Goal: Transaction & Acquisition: Subscribe to service/newsletter

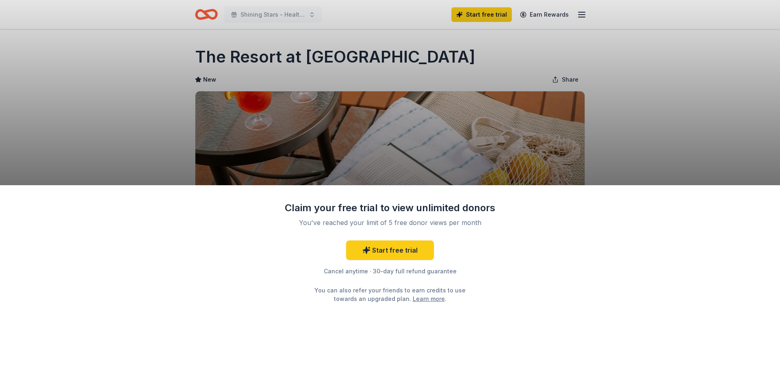
click at [708, 120] on div "Claim your free trial to view unlimited donors You've reached your limit of 5 f…" at bounding box center [390, 185] width 780 height 370
click at [709, 70] on div "Claim your free trial to view unlimited donors You've reached your limit of 5 f…" at bounding box center [390, 185] width 780 height 370
click at [680, 101] on div "Claim your free trial to view unlimited donors You've reached your limit of 5 f…" at bounding box center [390, 185] width 780 height 370
click at [2, 190] on div "Claim your free trial to view unlimited donors You've reached your limit of 5 f…" at bounding box center [390, 277] width 780 height 185
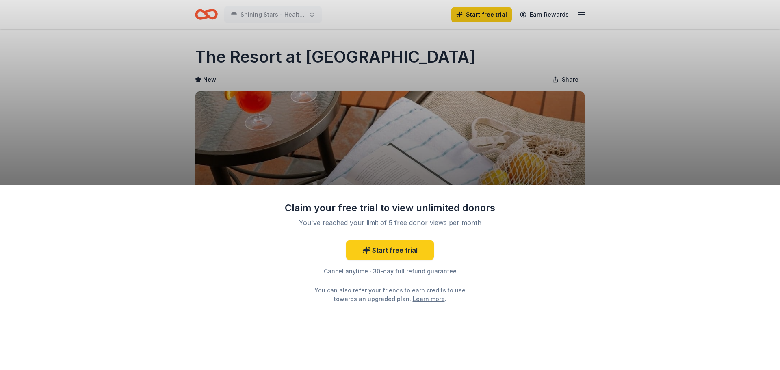
click at [3, 178] on div "Claim your free trial to view unlimited donors You've reached your limit of 5 f…" at bounding box center [390, 185] width 780 height 370
click at [21, 176] on div "Claim your free trial to view unlimited donors You've reached your limit of 5 f…" at bounding box center [390, 185] width 780 height 370
click at [767, 176] on div "Claim your free trial to view unlimited donors You've reached your limit of 5 f…" at bounding box center [390, 185] width 780 height 370
click at [133, 77] on div "Claim your free trial to view unlimited donors You've reached your limit of 5 f…" at bounding box center [390, 185] width 780 height 370
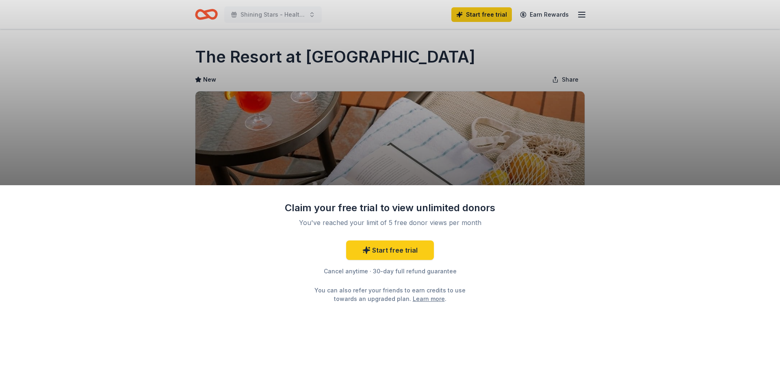
click at [133, 77] on div "Claim your free trial to view unlimited donors You've reached your limit of 5 f…" at bounding box center [390, 185] width 780 height 370
click at [278, 12] on div "Claim your free trial to view unlimited donors You've reached your limit of 5 f…" at bounding box center [390, 185] width 780 height 370
click at [554, 14] on div "Claim your free trial to view unlimited donors You've reached your limit of 5 f…" at bounding box center [390, 185] width 780 height 370
click at [578, 12] on div "Claim your free trial to view unlimited donors You've reached your limit of 5 f…" at bounding box center [390, 185] width 780 height 370
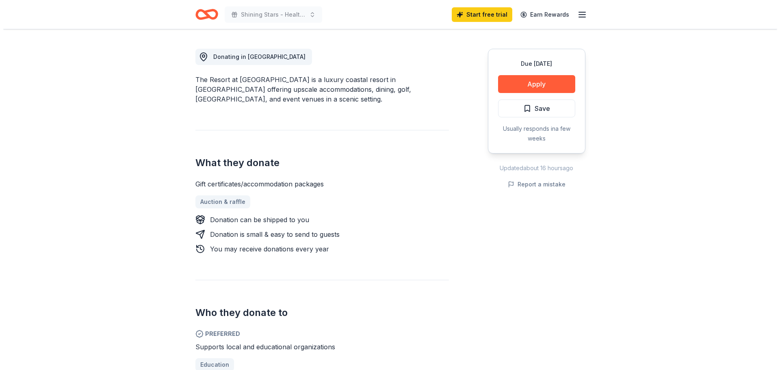
scroll to position [244, 0]
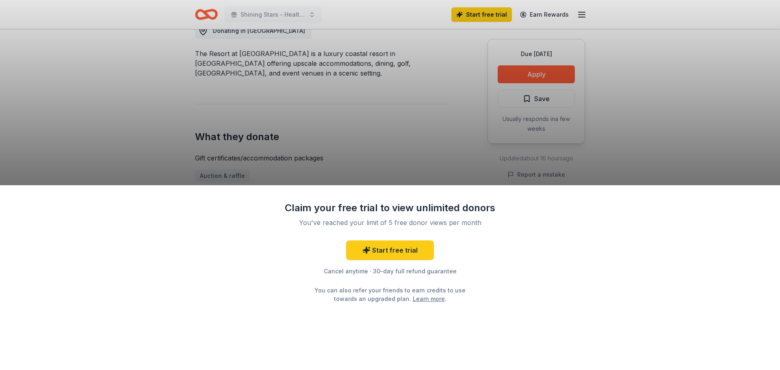
click at [537, 76] on div "Claim your free trial to view unlimited donors You've reached your limit of 5 f…" at bounding box center [390, 185] width 780 height 370
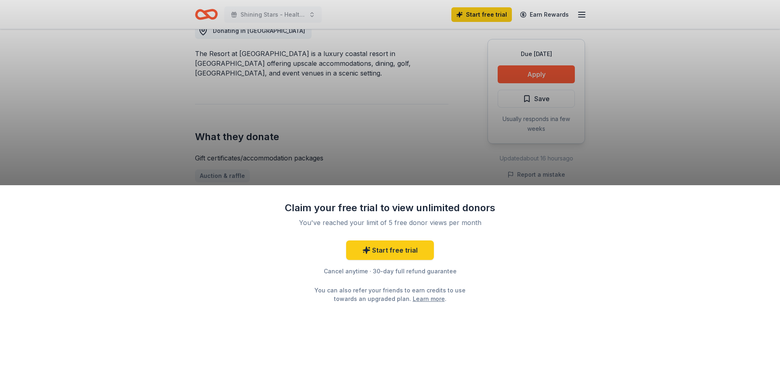
click at [425, 137] on div "Claim your free trial to view unlimited donors You've reached your limit of 5 f…" at bounding box center [390, 185] width 780 height 370
click at [425, 138] on div "Claim your free trial to view unlimited donors You've reached your limit of 5 f…" at bounding box center [390, 185] width 780 height 370
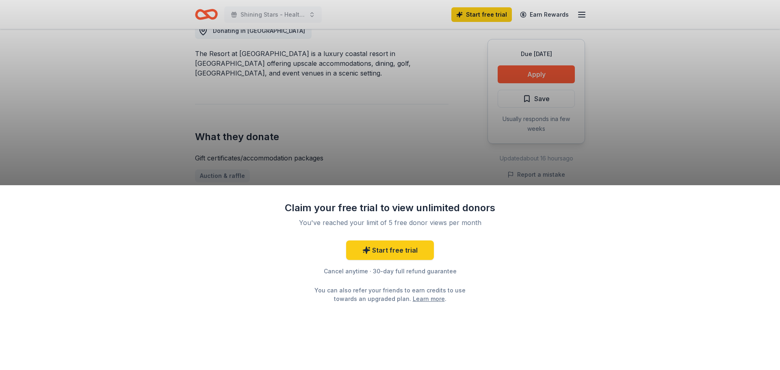
click at [425, 138] on div "Claim your free trial to view unlimited donors You've reached your limit of 5 f…" at bounding box center [390, 185] width 780 height 370
click at [531, 75] on div "Claim your free trial to view unlimited donors You've reached your limit of 5 f…" at bounding box center [390, 185] width 780 height 370
drag, startPoint x: 733, startPoint y: 86, endPoint x: 693, endPoint y: 133, distance: 61.5
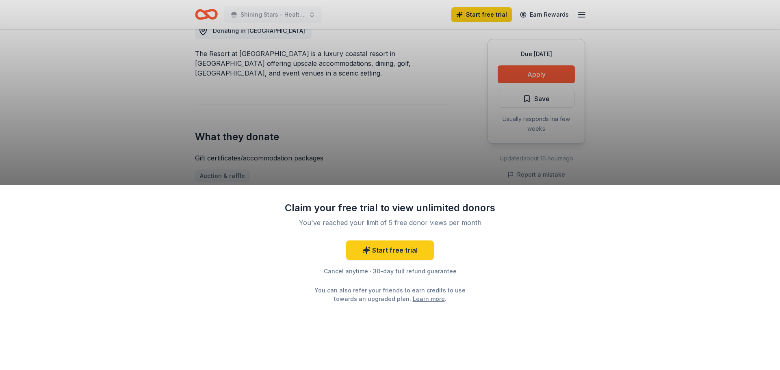
click at [733, 86] on div "Claim your free trial to view unlimited donors You've reached your limit of 5 f…" at bounding box center [390, 185] width 780 height 370
click at [358, 348] on div "Claim your free trial to view unlimited donors You've reached your limit of 5 f…" at bounding box center [390, 277] width 780 height 185
drag, startPoint x: 358, startPoint y: 348, endPoint x: 385, endPoint y: 309, distance: 47.0
click at [358, 347] on div "Claim your free trial to view unlimited donors You've reached your limit of 5 f…" at bounding box center [390, 277] width 780 height 185
click at [395, 246] on link "Start free trial" at bounding box center [390, 251] width 88 height 20
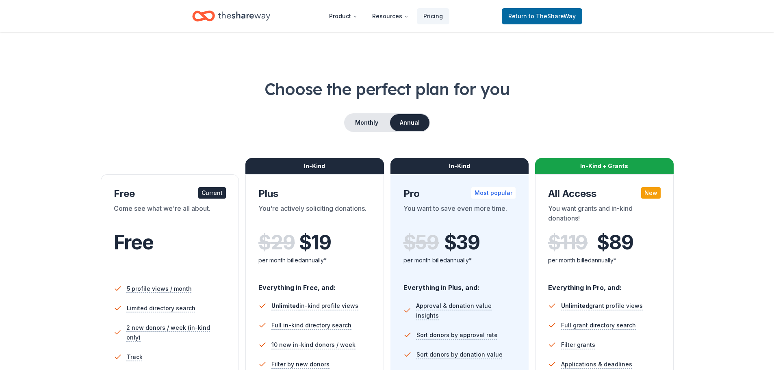
click at [146, 217] on div "Come see what we're all about." at bounding box center [170, 215] width 113 height 23
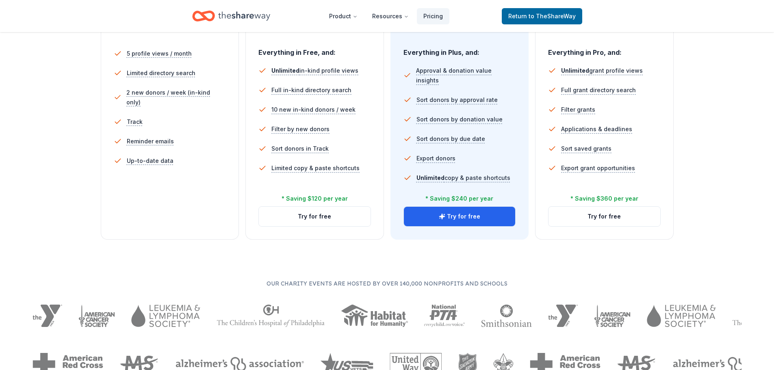
scroll to position [244, 0]
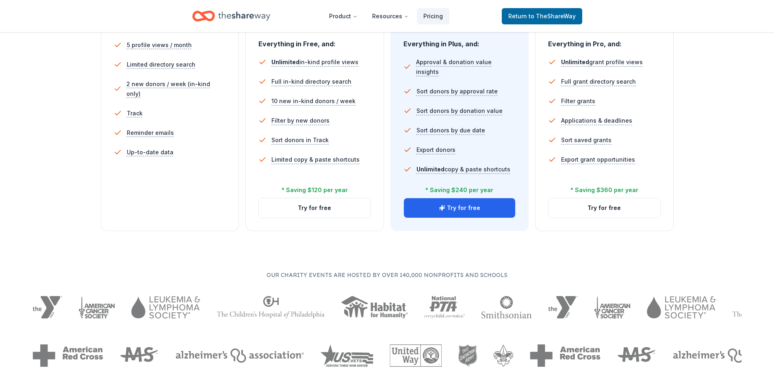
click at [176, 187] on div "5 profile views / month Limited directory search 2 new donors / week (in-kind o…" at bounding box center [170, 113] width 113 height 163
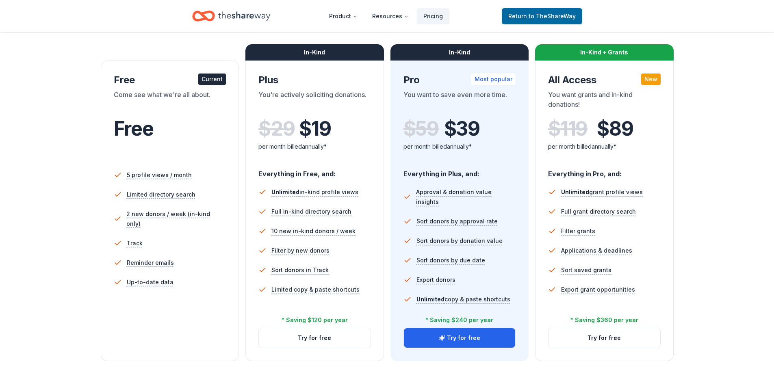
scroll to position [0, 0]
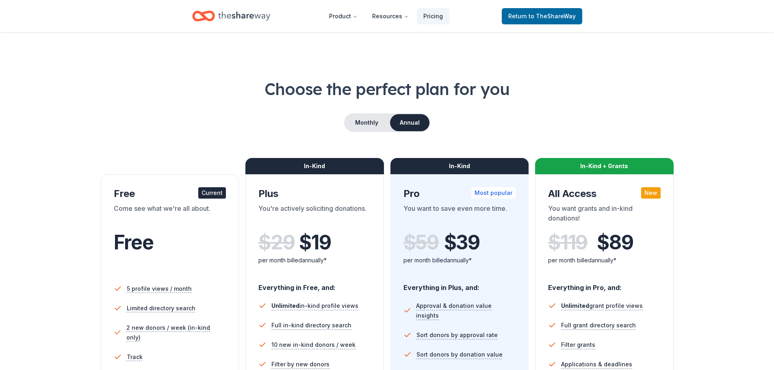
click at [246, 23] on icon "Home" at bounding box center [244, 16] width 52 height 17
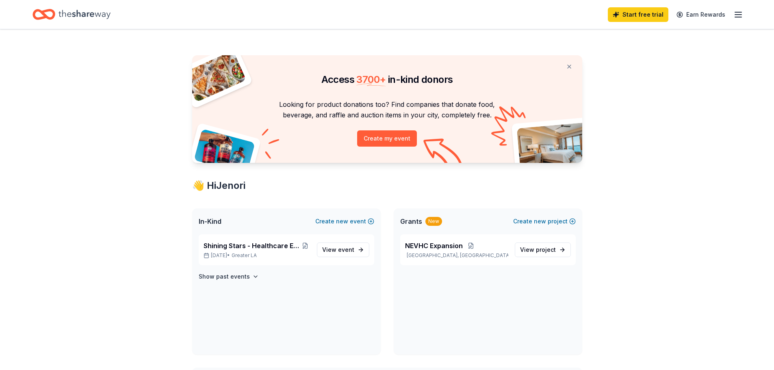
click at [92, 10] on icon "Home" at bounding box center [85, 14] width 52 height 17
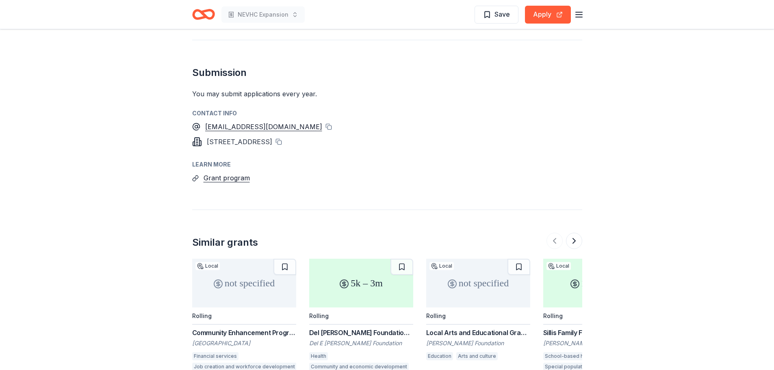
scroll to position [650, 0]
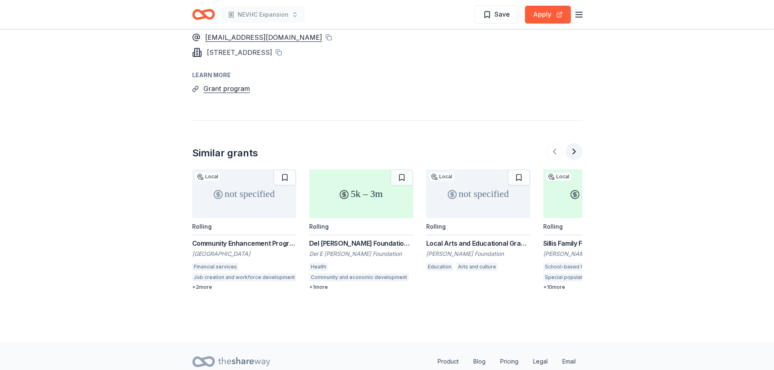
click at [575, 143] on button at bounding box center [574, 151] width 16 height 16
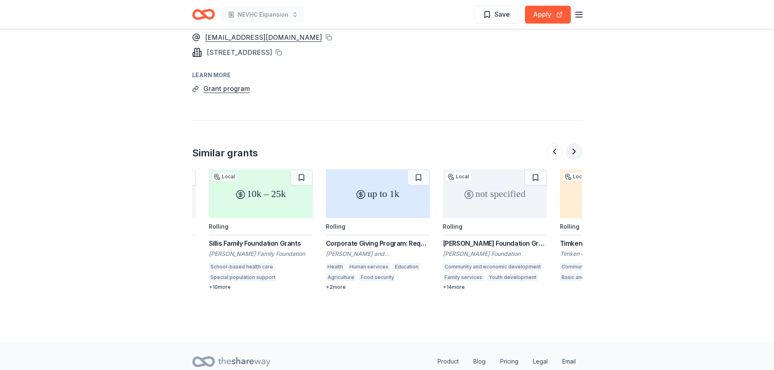
scroll to position [0, 351]
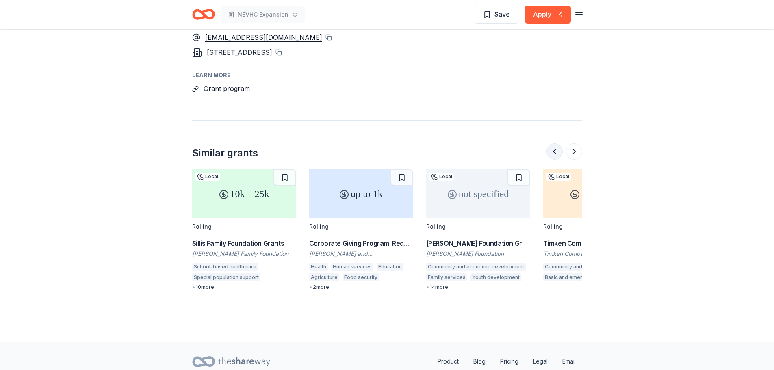
click at [556, 143] on button at bounding box center [555, 151] width 16 height 16
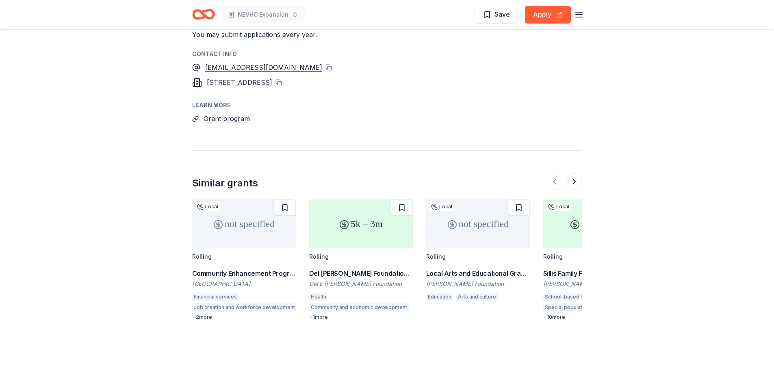
scroll to position [658, 0]
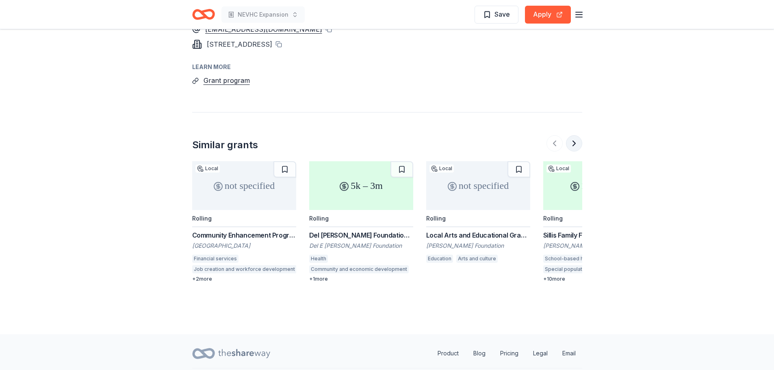
click at [574, 135] on button at bounding box center [574, 143] width 16 height 16
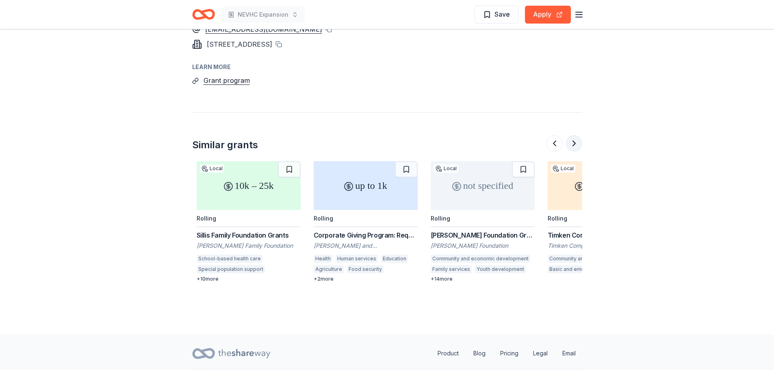
scroll to position [0, 351]
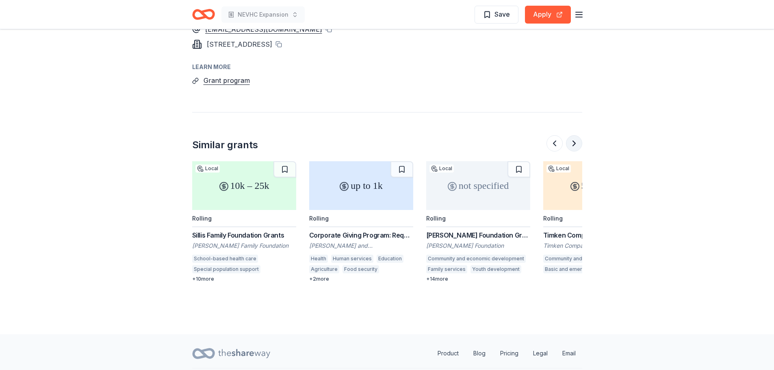
click at [574, 135] on button at bounding box center [574, 143] width 16 height 16
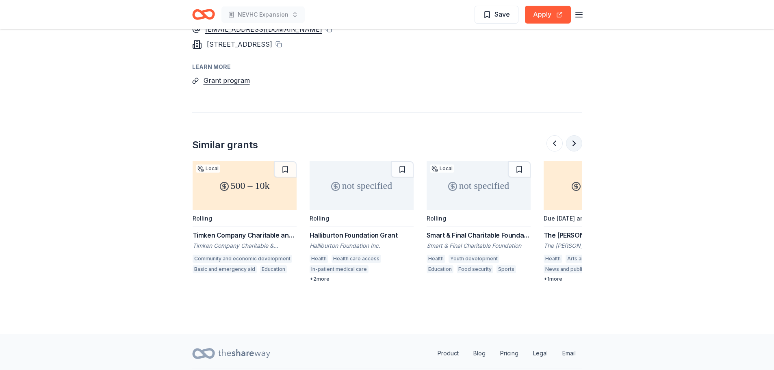
scroll to position [0, 702]
click at [354, 172] on div "not specified" at bounding box center [361, 185] width 104 height 49
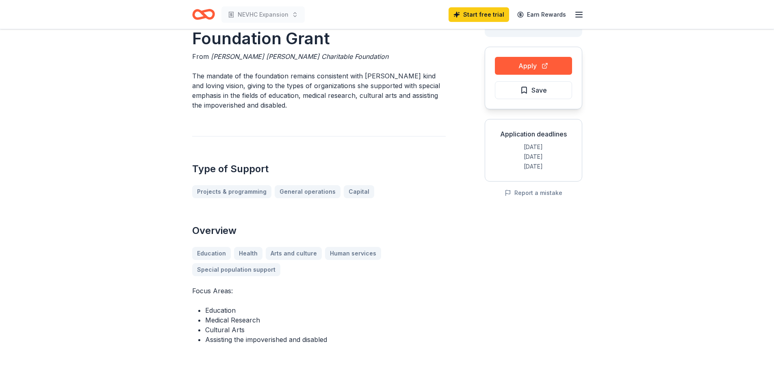
scroll to position [0, 0]
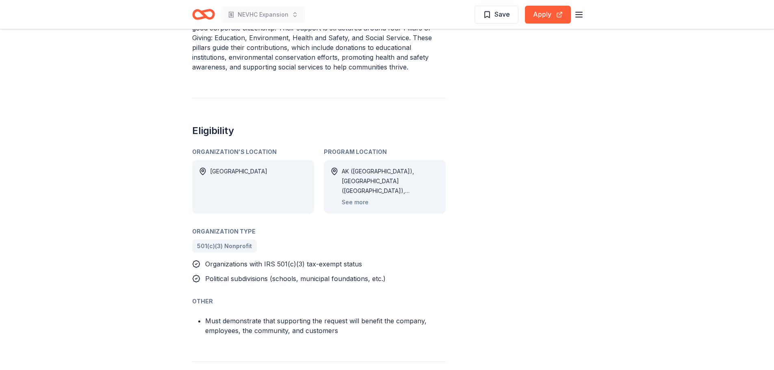
scroll to position [325, 0]
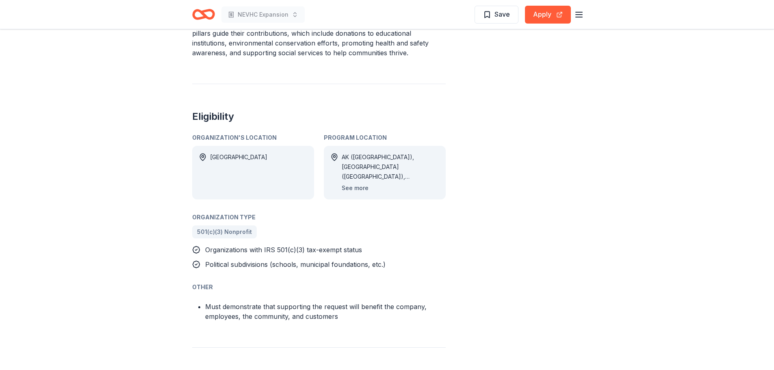
click at [360, 189] on button "See more" at bounding box center [355, 188] width 27 height 10
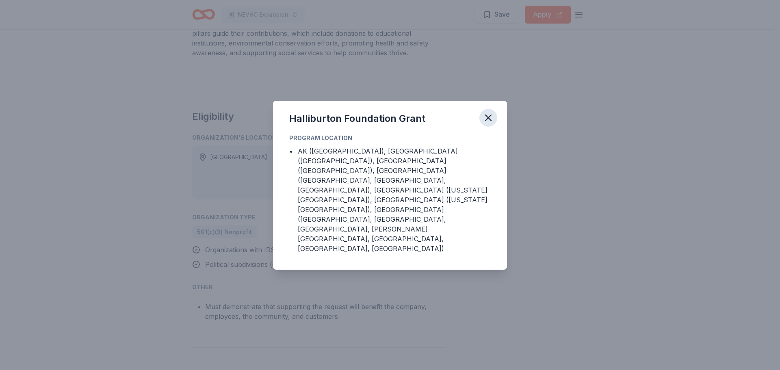
click at [493, 124] on icon "button" at bounding box center [488, 117] width 11 height 11
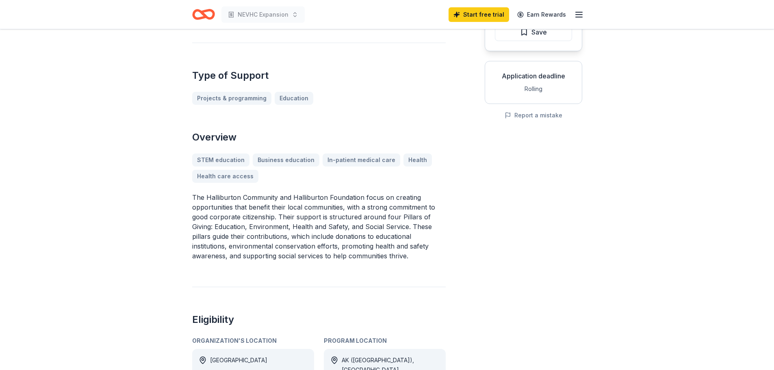
scroll to position [0, 0]
